Goal: Information Seeking & Learning: Learn about a topic

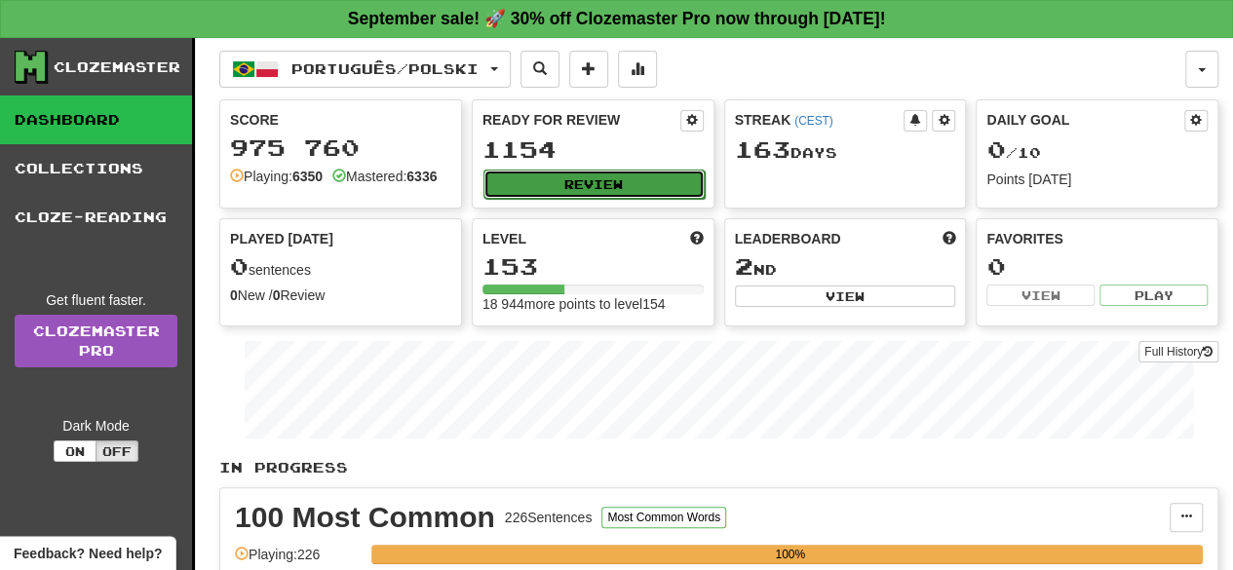
click at [588, 178] on button "Review" at bounding box center [593, 184] width 221 height 29
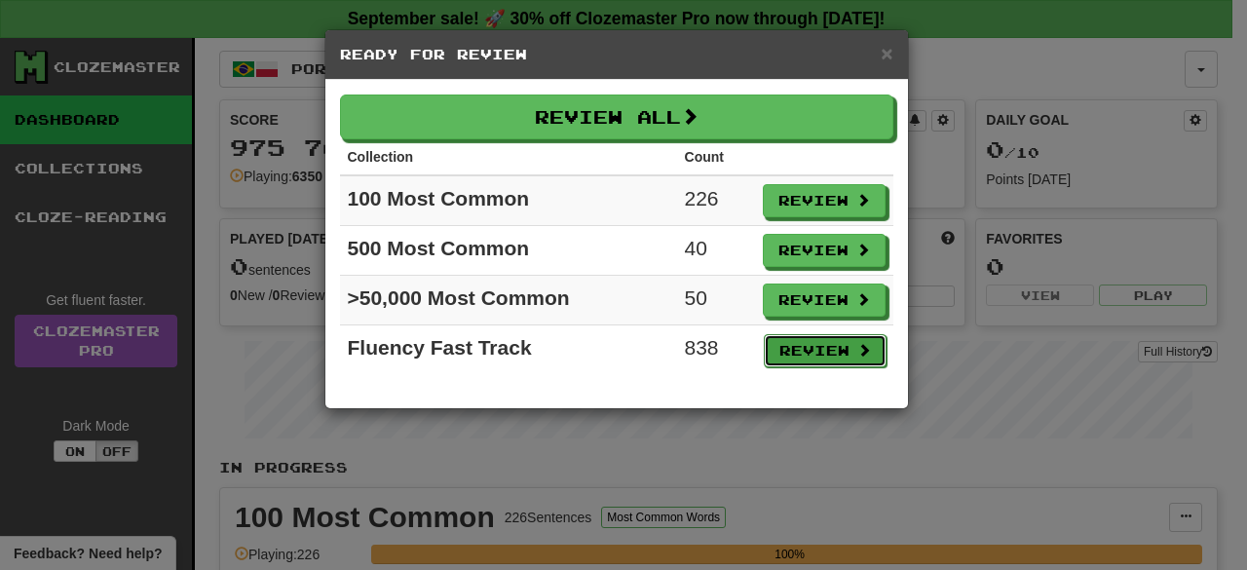
click at [826, 338] on button "Review" at bounding box center [825, 350] width 123 height 33
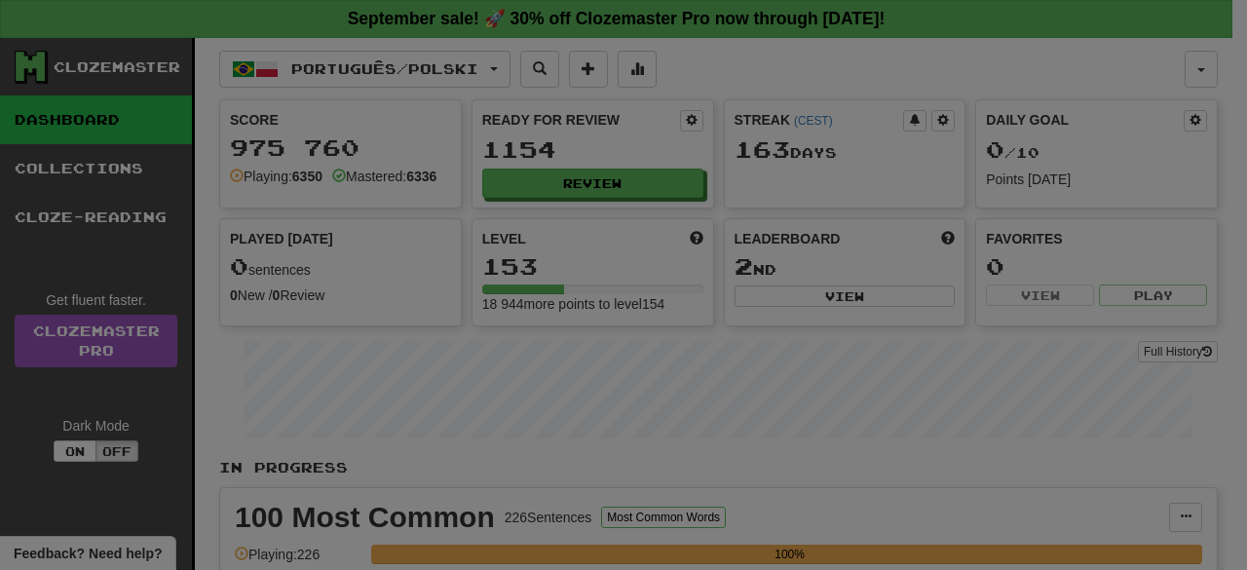
select select "**"
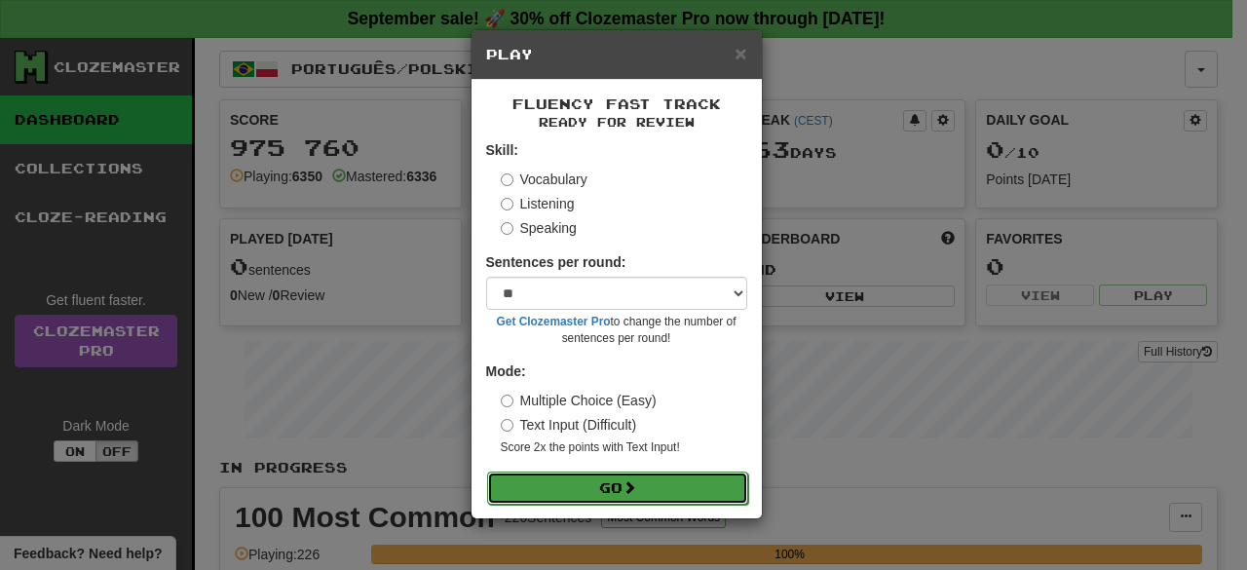
click at [600, 478] on button "Go" at bounding box center [617, 488] width 261 height 33
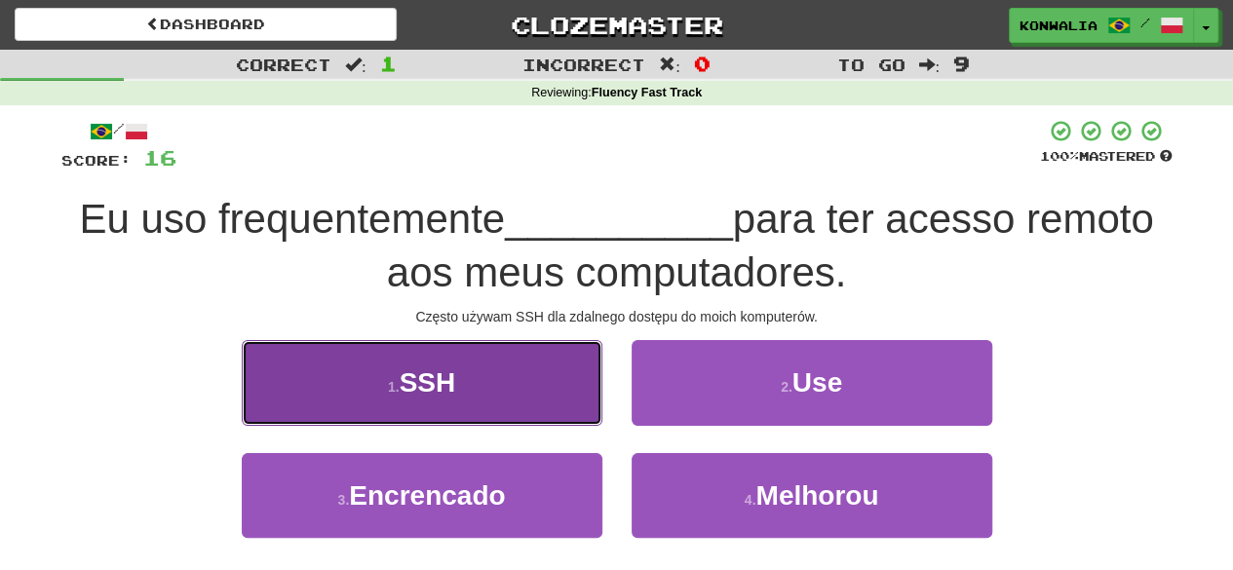
click at [555, 359] on button "1 . SSH" at bounding box center [422, 382] width 361 height 85
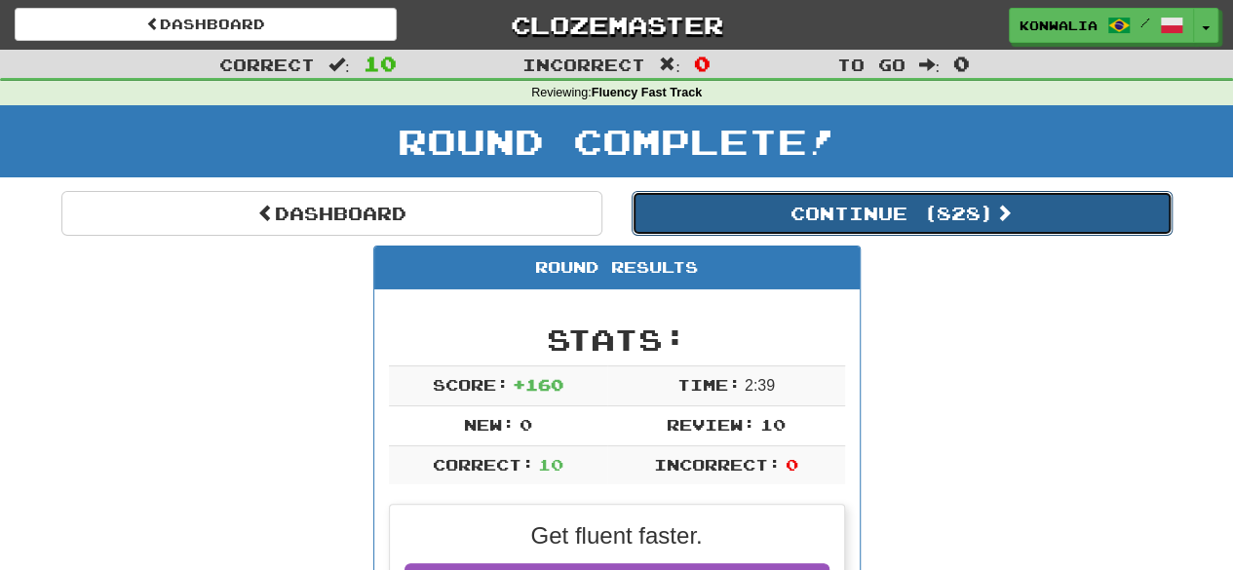
click at [908, 210] on button "Continue ( 828 )" at bounding box center [901, 213] width 541 height 45
click at [863, 210] on button "Continue ( 818 )" at bounding box center [901, 213] width 541 height 45
click at [994, 226] on button "Continue ( 808 )" at bounding box center [901, 213] width 541 height 45
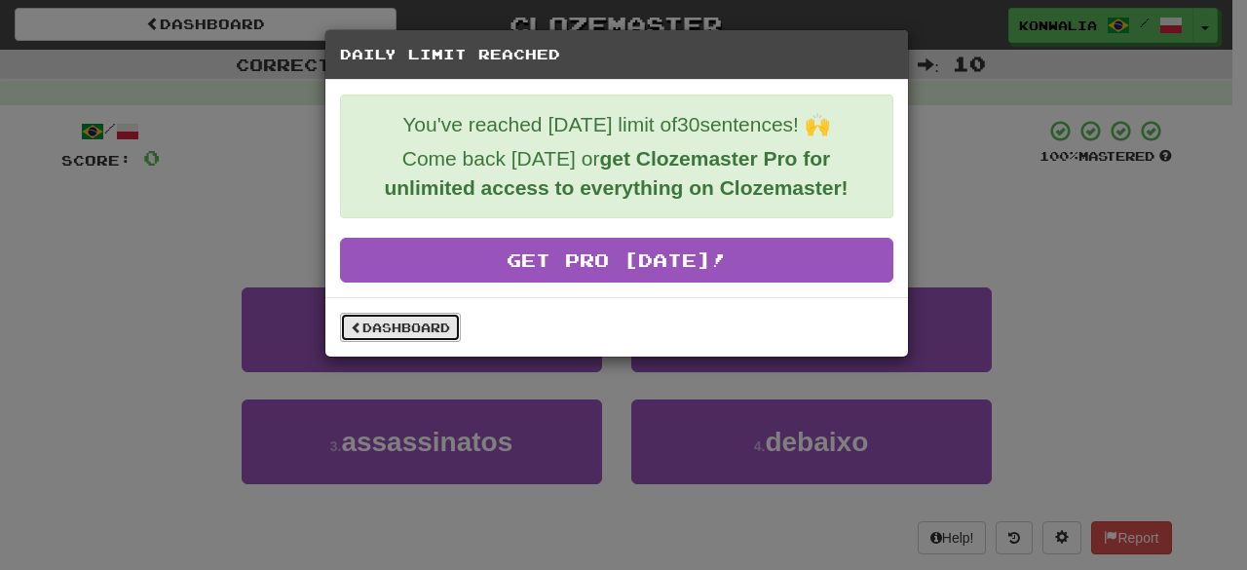
click at [401, 319] on link "Dashboard" at bounding box center [400, 327] width 121 height 29
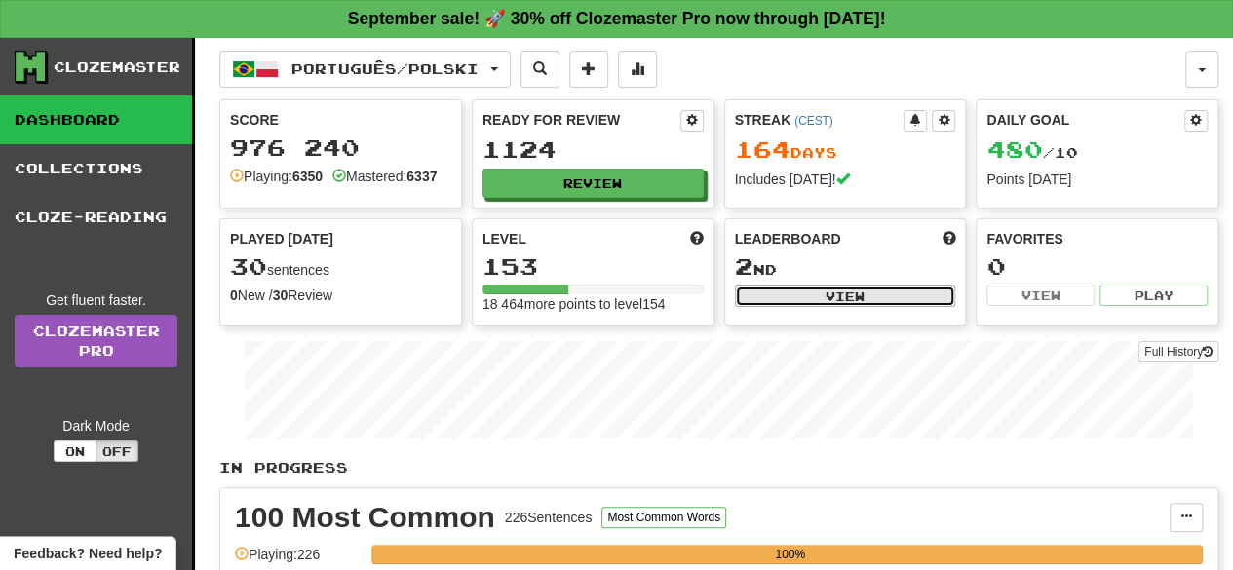
click at [850, 296] on button "View" at bounding box center [845, 296] width 221 height 21
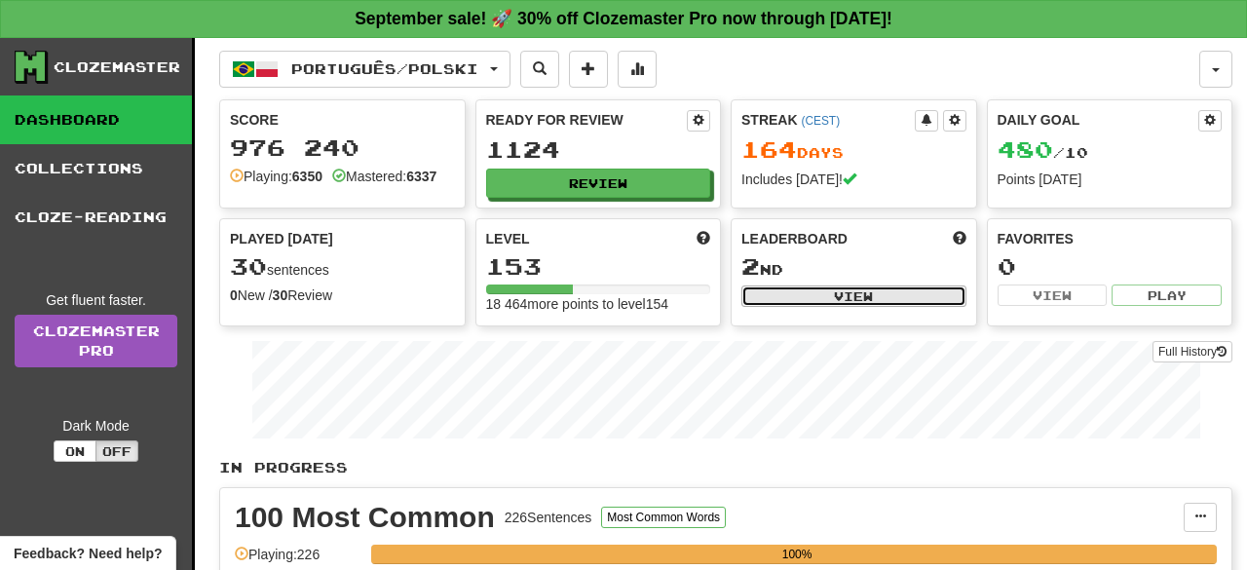
select select "**********"
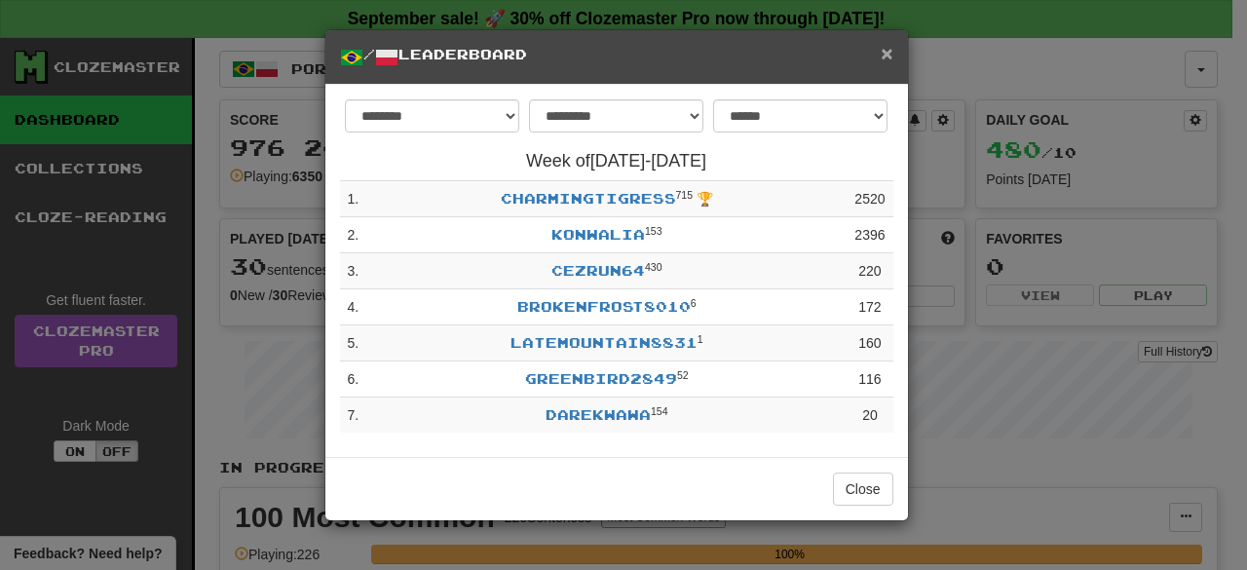
click at [890, 44] on span "×" at bounding box center [887, 53] width 12 height 22
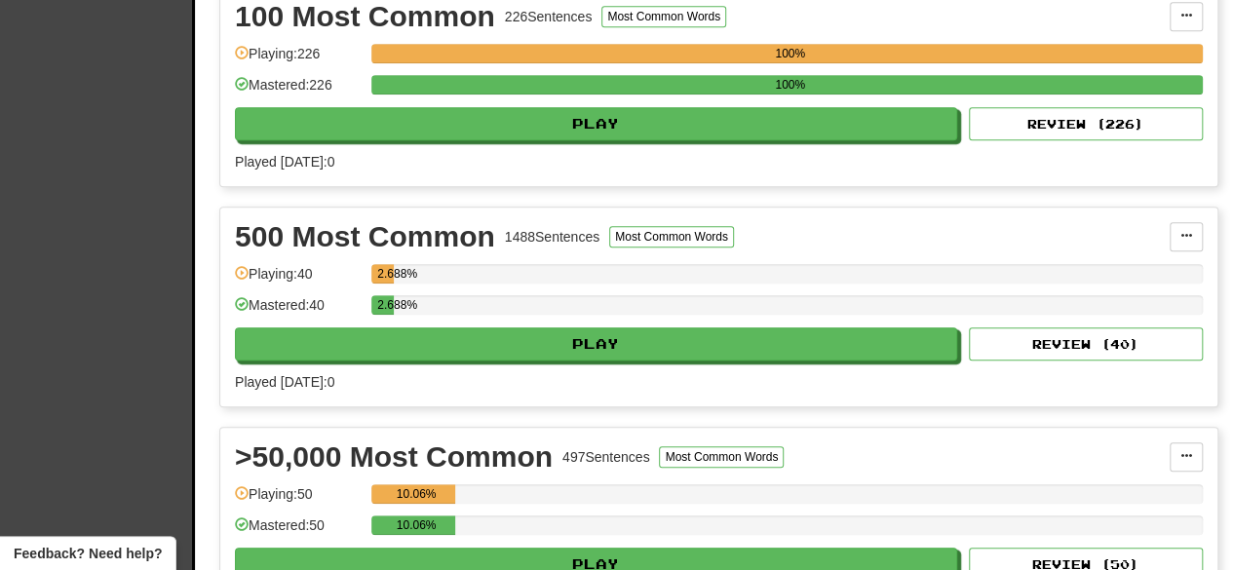
scroll to position [1, 0]
